Goal: Information Seeking & Learning: Learn about a topic

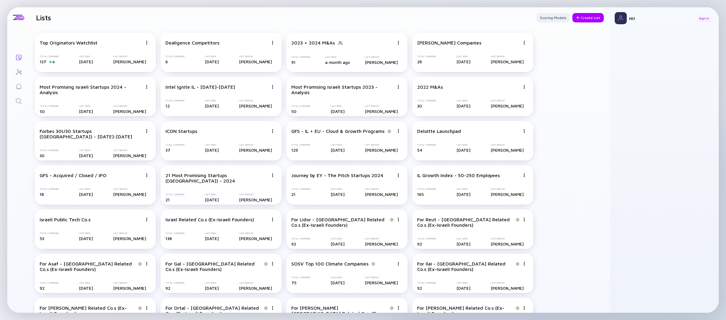
click at [704, 17] on div "Sign In" at bounding box center [703, 18] width 15 height 6
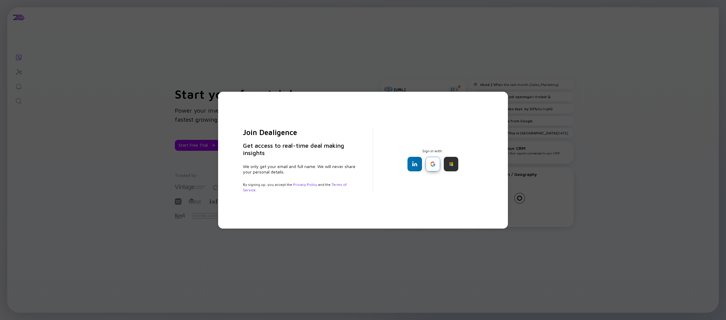
click at [432, 166] on div at bounding box center [432, 164] width 15 height 15
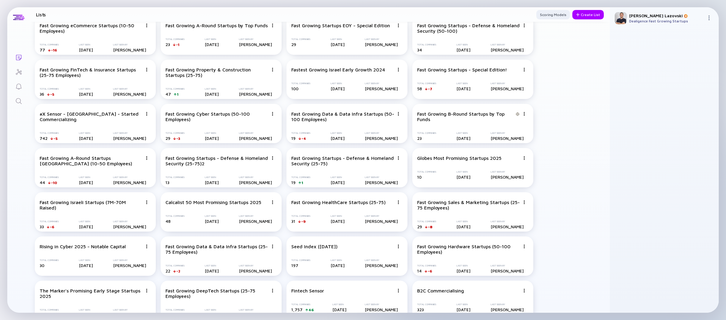
scroll to position [603, 0]
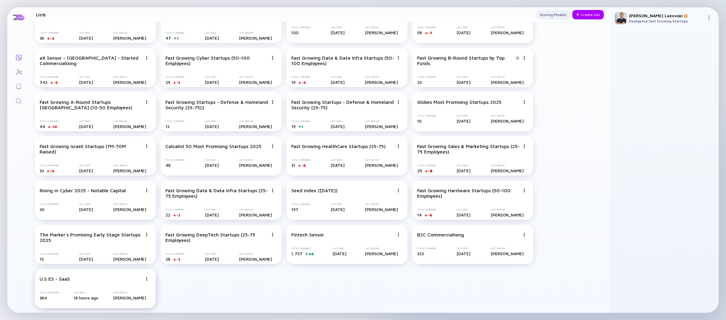
click at [149, 278] on div at bounding box center [146, 278] width 8 height 5
click at [146, 278] on img at bounding box center [147, 279] width 4 height 4
click at [138, 272] on div "Delete List" at bounding box center [125, 268] width 36 height 12
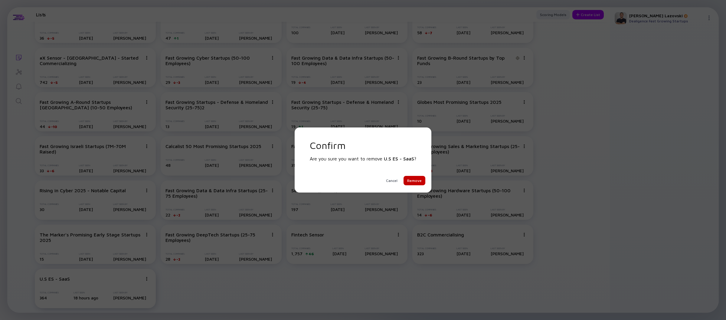
click at [420, 179] on div "Remove" at bounding box center [414, 180] width 22 height 9
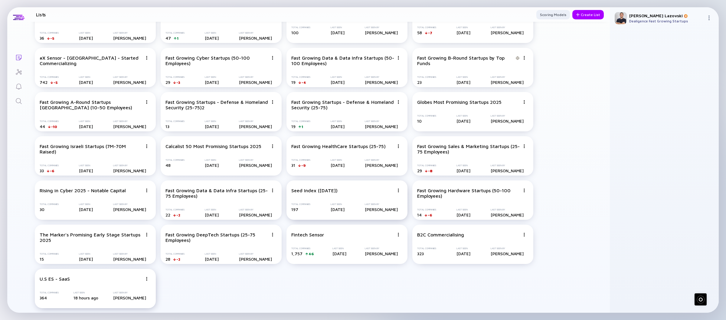
scroll to position [559, 0]
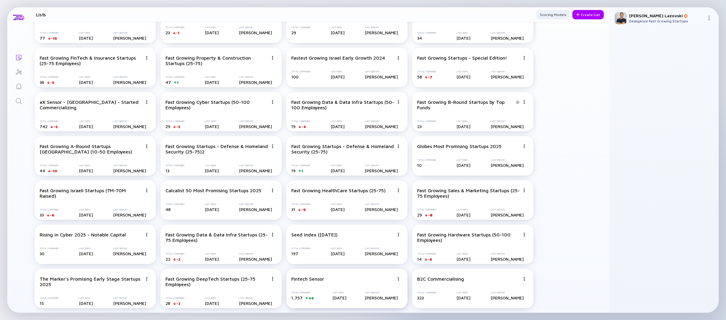
click at [399, 277] on img at bounding box center [398, 279] width 4 height 4
click at [384, 269] on div "Delete List" at bounding box center [377, 268] width 36 height 12
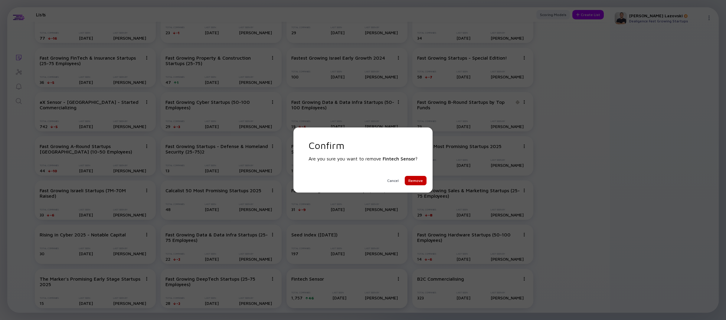
click at [424, 181] on div "Remove" at bounding box center [416, 180] width 22 height 9
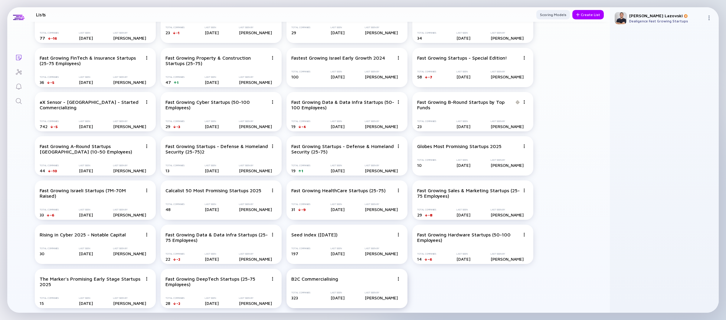
click at [399, 278] on img at bounding box center [398, 279] width 4 height 4
click at [389, 269] on div "Delete List" at bounding box center [377, 268] width 36 height 12
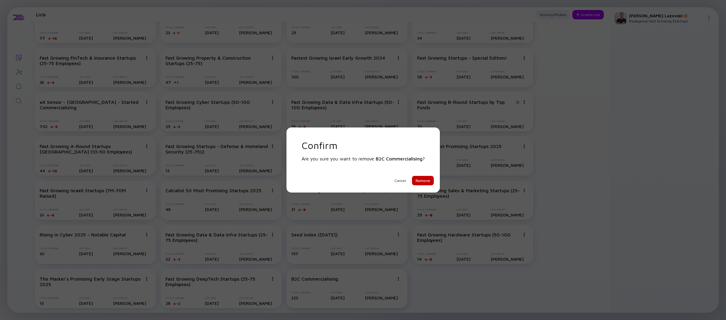
click at [425, 182] on div "Remove" at bounding box center [423, 180] width 22 height 9
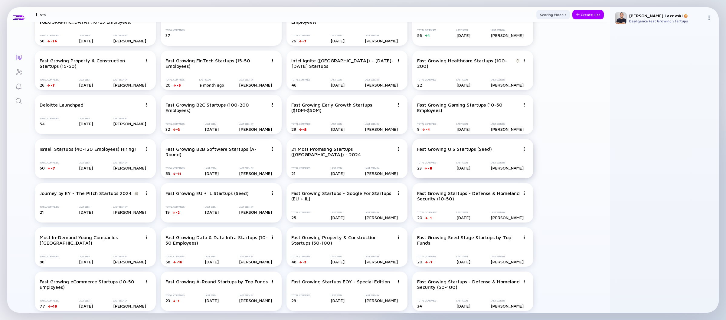
scroll to position [287, 0]
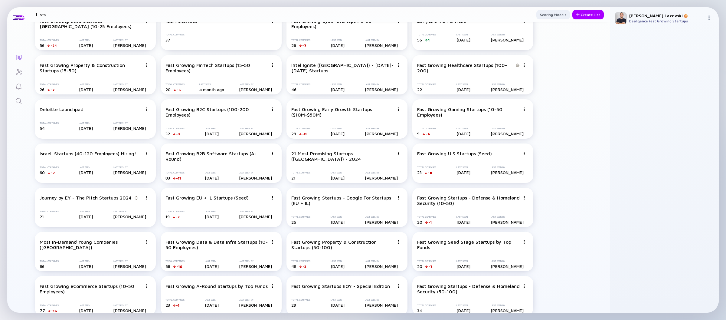
click at [549, 135] on div "Fast Growing AI Startups (50-100 Employees) Total Companies 66 -8 Last Seen [DA…" at bounding box center [320, 163] width 580 height 844
click at [337, 248] on div "Fast Growing Property & Construction Startups (50-100)" at bounding box center [342, 244] width 103 height 11
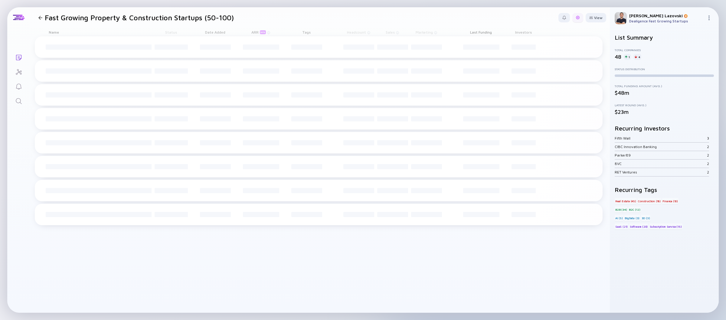
click at [578, 18] on div at bounding box center [578, 18] width 4 height 4
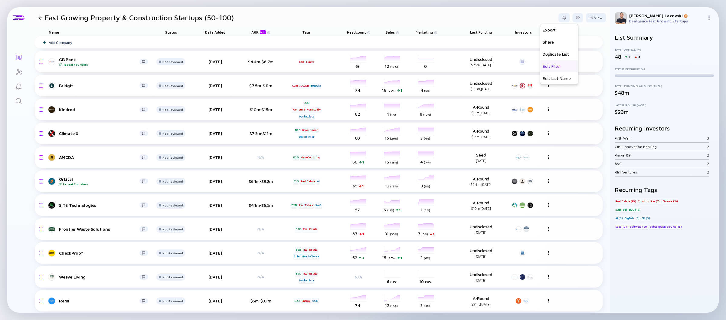
click at [552, 68] on div "Edit Filter" at bounding box center [559, 66] width 38 height 12
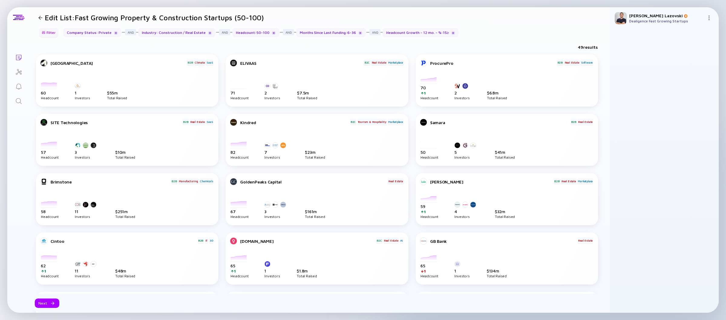
click at [52, 32] on div "Filter" at bounding box center [48, 32] width 21 height 9
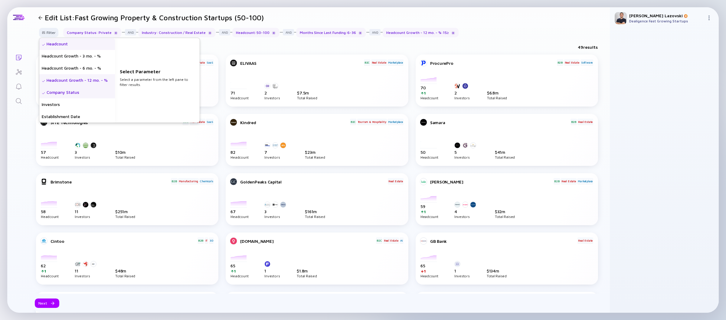
click at [56, 43] on div "Headcount" at bounding box center [77, 44] width 76 height 12
click at [66, 82] on div "Headcount Growth - 12 mo. - %" at bounding box center [77, 80] width 76 height 12
click at [97, 68] on div "Headcount Growth - 6 mo. - %" at bounding box center [77, 68] width 76 height 12
click at [137, 86] on input "text" at bounding box center [157, 86] width 70 height 6
click at [103, 81] on div "Headcount Growth - 12 mo. - %" at bounding box center [77, 80] width 76 height 12
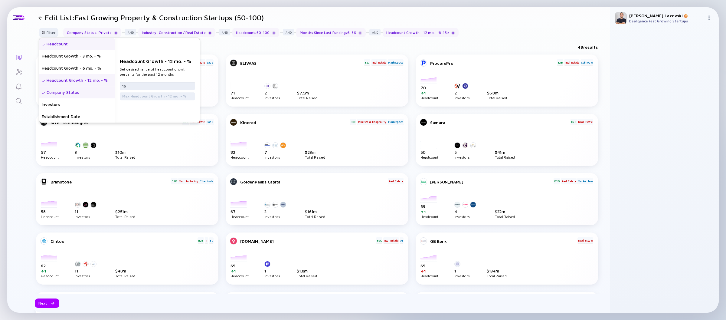
click at [139, 87] on input "15" at bounding box center [157, 86] width 70 height 6
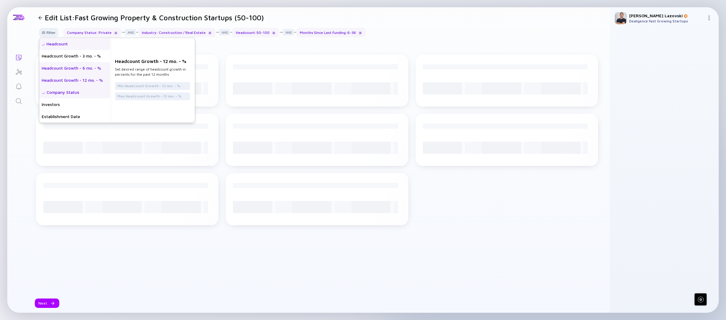
click at [78, 67] on div "Headcount Growth - 6 mo. - %" at bounding box center [74, 68] width 71 height 12
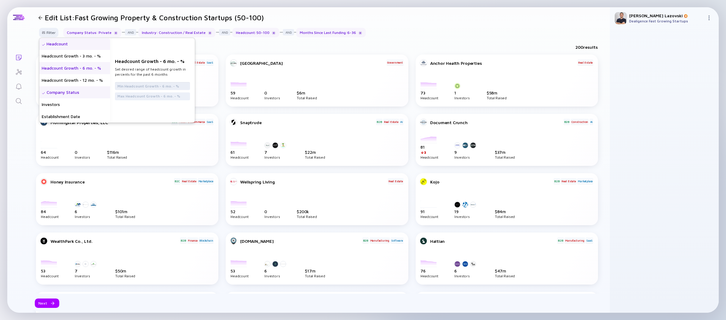
click at [127, 85] on input "text" at bounding box center [152, 86] width 70 height 6
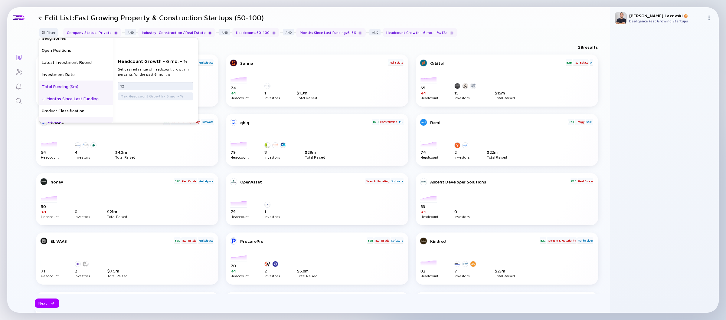
scroll to position [91, 0]
type input "12"
click at [80, 99] on div "Months Since Last Funding" at bounding box center [76, 98] width 74 height 12
click at [140, 86] on input "6" at bounding box center [155, 86] width 70 height 6
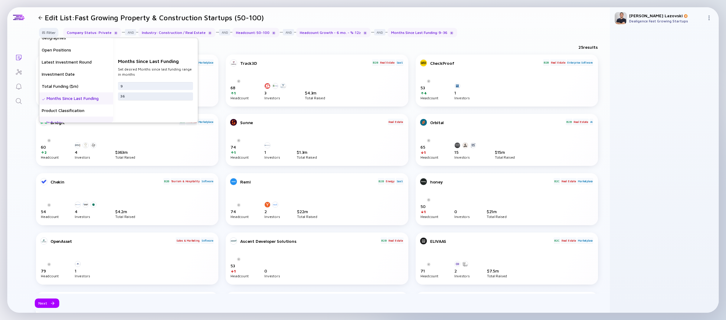
type input "9"
click at [138, 94] on input "36" at bounding box center [155, 96] width 70 height 6
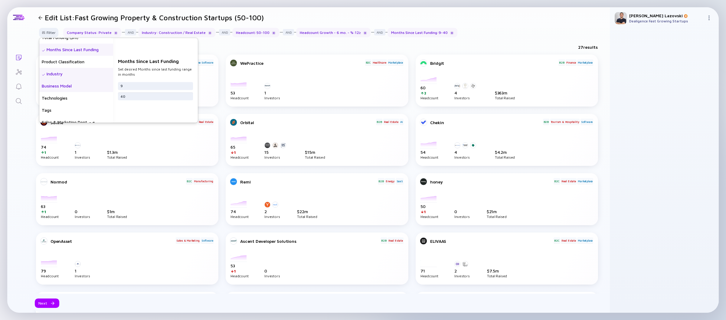
scroll to position [151, 0]
type input "40"
click at [74, 61] on div "Industry" at bounding box center [76, 62] width 74 height 12
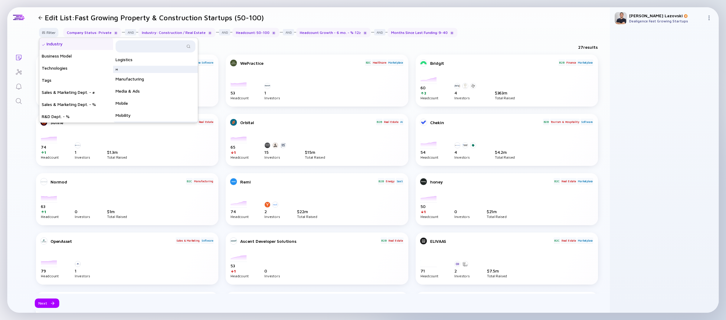
scroll to position [30, 0]
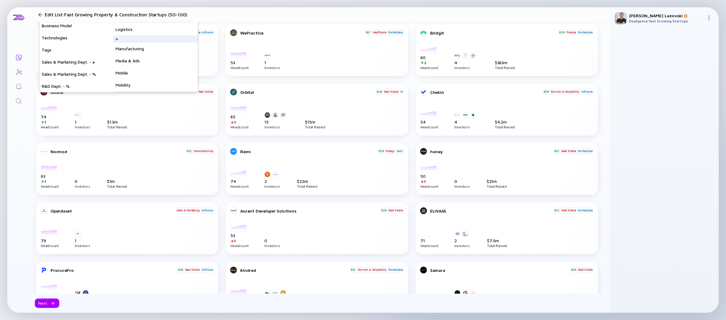
click at [24, 132] on div "Lists Edit List: Fast Growing Property & Construction Startups (50-100) Filter …" at bounding box center [362, 159] width 711 height 305
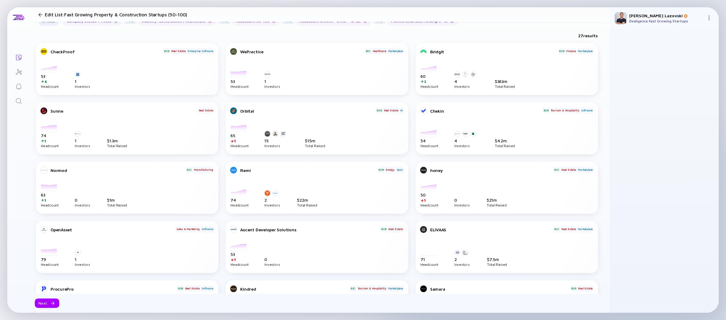
scroll to position [0, 0]
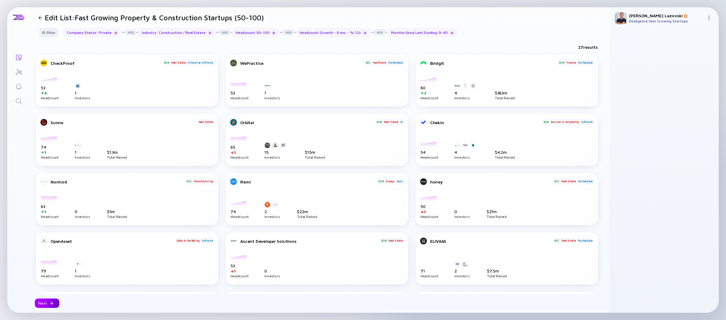
click at [45, 303] on div "Next" at bounding box center [47, 302] width 24 height 9
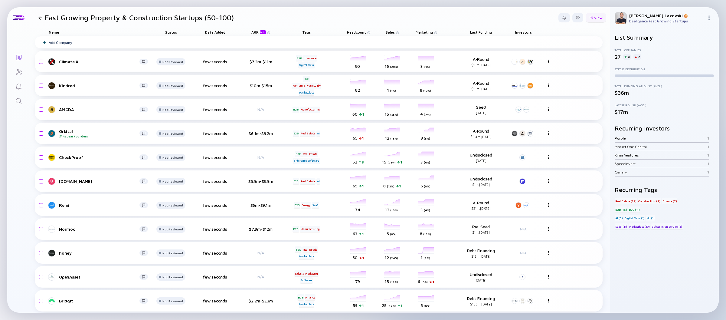
click at [589, 17] on div at bounding box center [591, 17] width 4 height 3
click at [567, 42] on div "Status" at bounding box center [581, 42] width 41 height 12
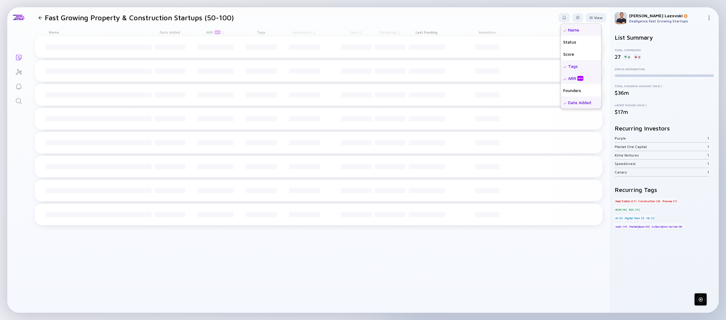
click at [576, 103] on div "Date Added" at bounding box center [581, 102] width 41 height 12
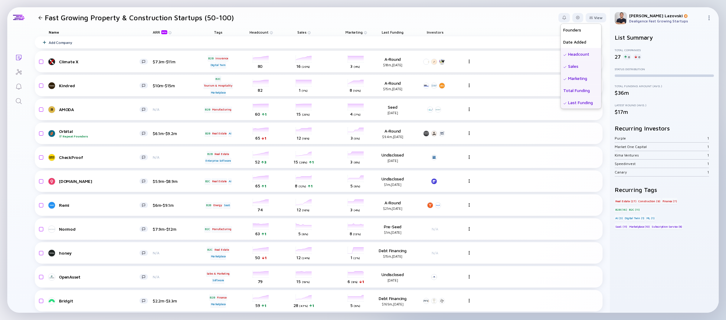
scroll to position [91, 0]
click at [570, 98] on div "Geographies" at bounding box center [581, 96] width 41 height 12
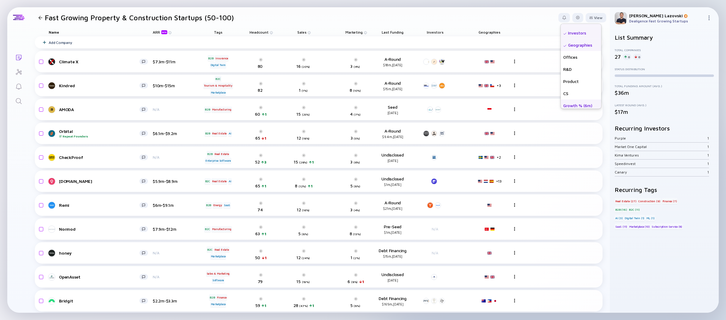
scroll to position [151, 0]
click at [570, 96] on div "Growth % (6m)" at bounding box center [581, 96] width 41 height 12
click at [452, 19] on header "Fast Growing Property & Construction Startups (50-100) View Name Status Score T…" at bounding box center [320, 17] width 580 height 21
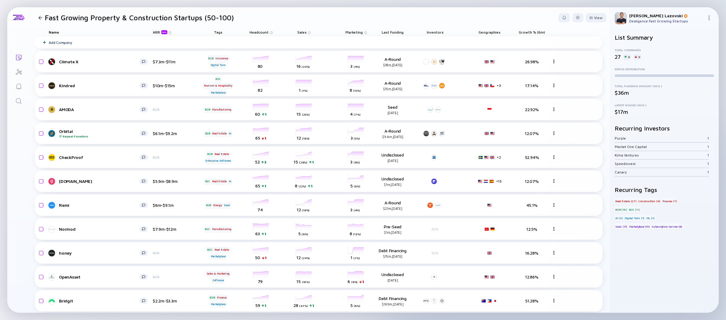
click at [527, 30] on span "Growth % (6m)" at bounding box center [532, 32] width 26 height 5
click at [516, 42] on div "( Descending )" at bounding box center [512, 42] width 18 height 4
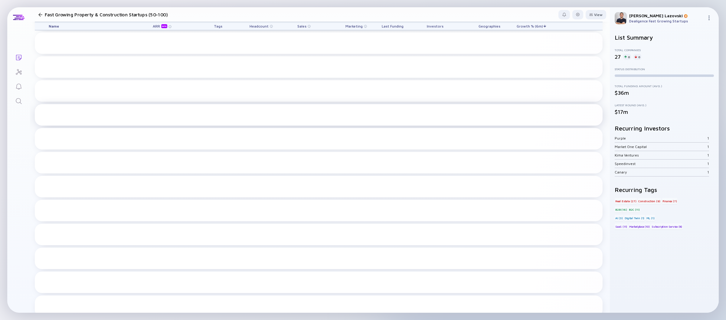
scroll to position [0, 0]
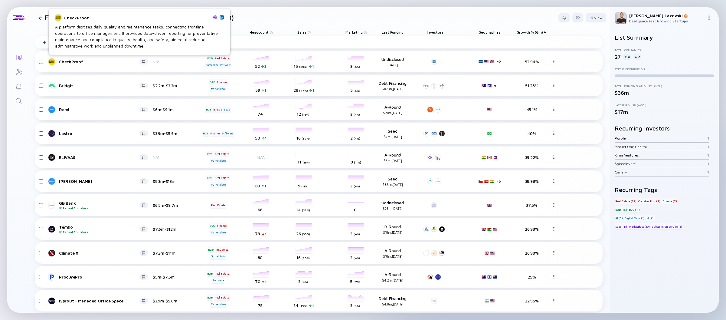
click at [214, 18] on img at bounding box center [215, 17] width 4 height 4
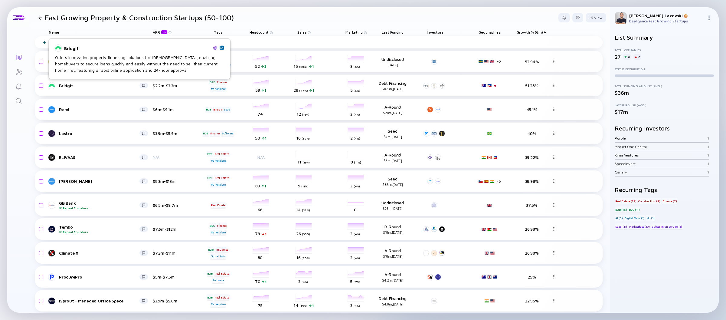
click at [215, 48] on img at bounding box center [215, 47] width 4 height 4
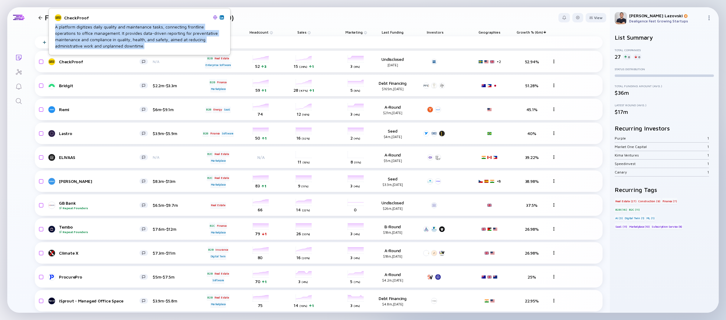
copy div "A platform digitizes daily quality and maintenance tasks, connecting frontline …"
drag, startPoint x: 55, startPoint y: 29, endPoint x: 155, endPoint y: 47, distance: 101.8
click at [155, 47] on div "A platform digitizes daily quality and maintenance tasks, connecting frontline …" at bounding box center [139, 36] width 169 height 25
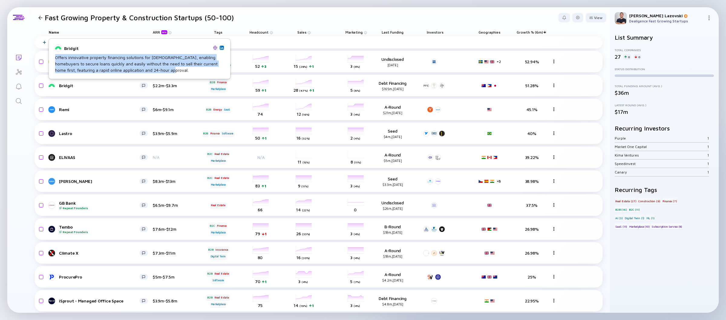
copy div "Offers innovative property financing solutions for [DEMOGRAPHIC_DATA], enabling…"
drag, startPoint x: 55, startPoint y: 59, endPoint x: 176, endPoint y: 70, distance: 120.8
click at [176, 70] on div "Offers innovative property financing solutions for [DEMOGRAPHIC_DATA], enabling…" at bounding box center [139, 63] width 169 height 19
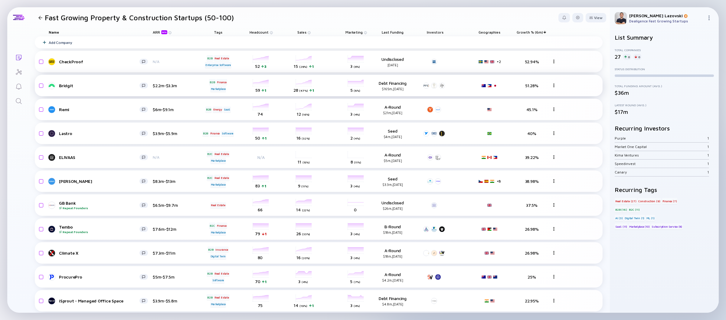
click at [57, 85] on link "Bridgit" at bounding box center [101, 85] width 104 height 7
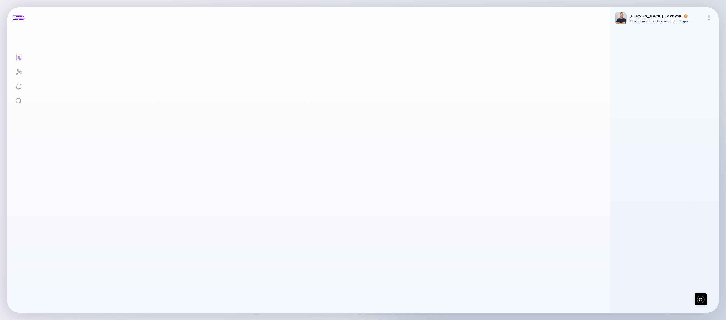
click at [64, 85] on div "Bridgit" at bounding box center [93, 85] width 80 height 5
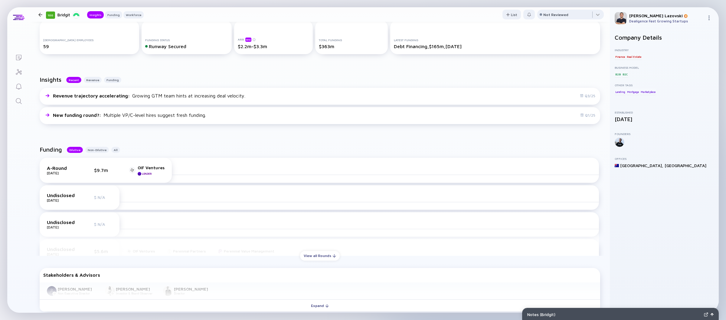
scroll to position [121, 0]
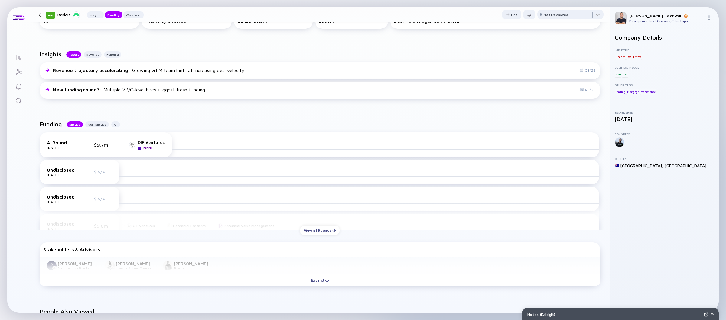
click at [39, 12] on div "100 Bridgit Insights Funding Workforce" at bounding box center [90, 15] width 108 height 8
click at [40, 15] on div at bounding box center [40, 15] width 4 height 4
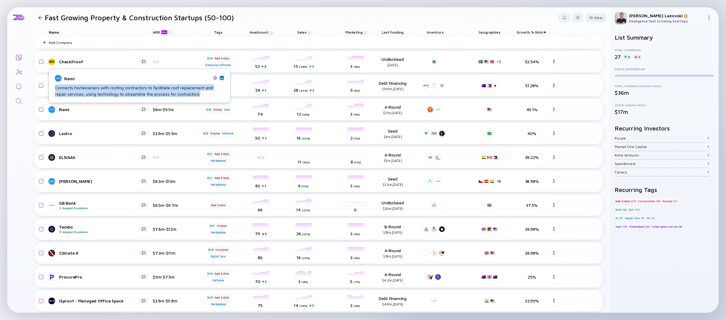
copy div "Connects homeowners with roofing contractors to facilitate roof replacement and…"
drag, startPoint x: 55, startPoint y: 89, endPoint x: 210, endPoint y: 92, distance: 155.1
click at [210, 92] on div "Connects homeowners with roofing contractors to facilitate roof replacement and…" at bounding box center [139, 90] width 169 height 13
click at [215, 78] on img at bounding box center [215, 78] width 4 height 4
